Goal: Task Accomplishment & Management: Use online tool/utility

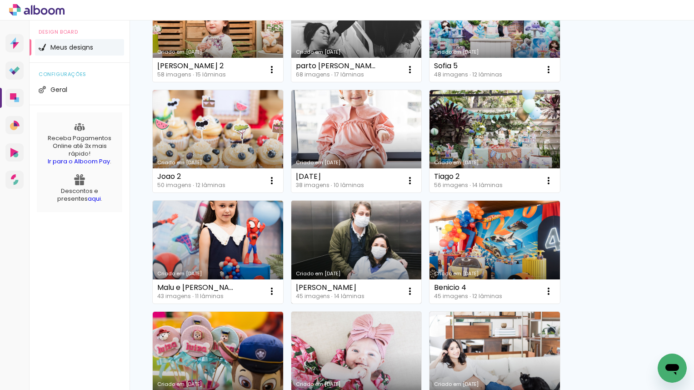
scroll to position [126, 0]
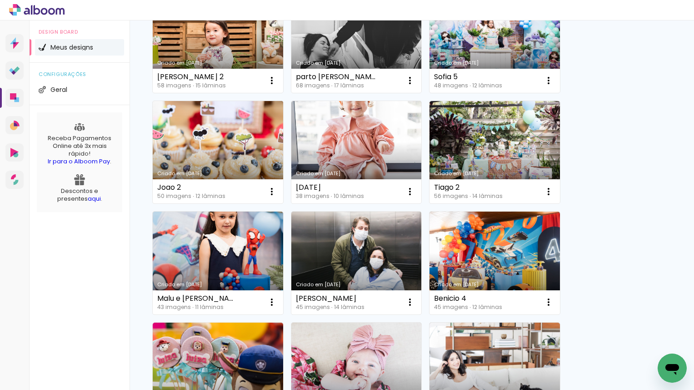
click at [239, 156] on link "Criado em [DATE]" at bounding box center [218, 152] width 130 height 103
